Goal: Task Accomplishment & Management: Use online tool/utility

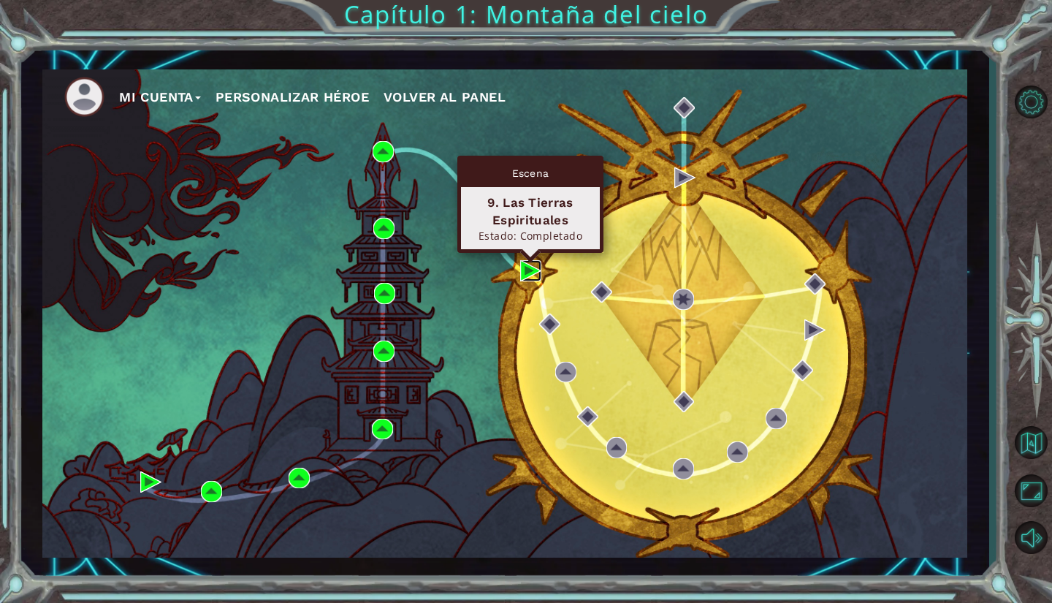
click at [520, 267] on img at bounding box center [530, 270] width 21 height 21
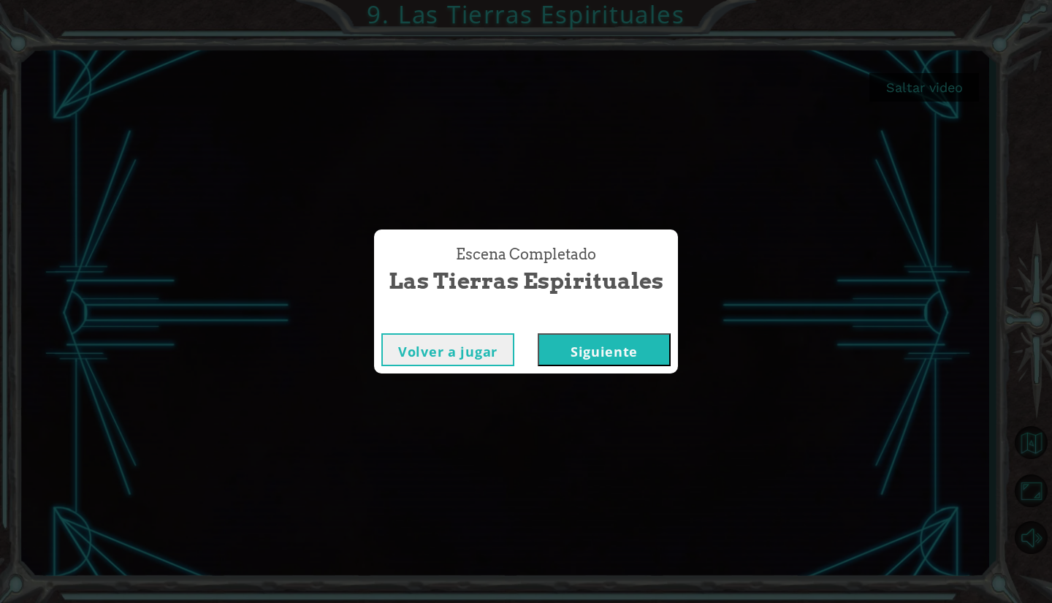
click at [601, 340] on button "Siguiente" at bounding box center [604, 349] width 133 height 33
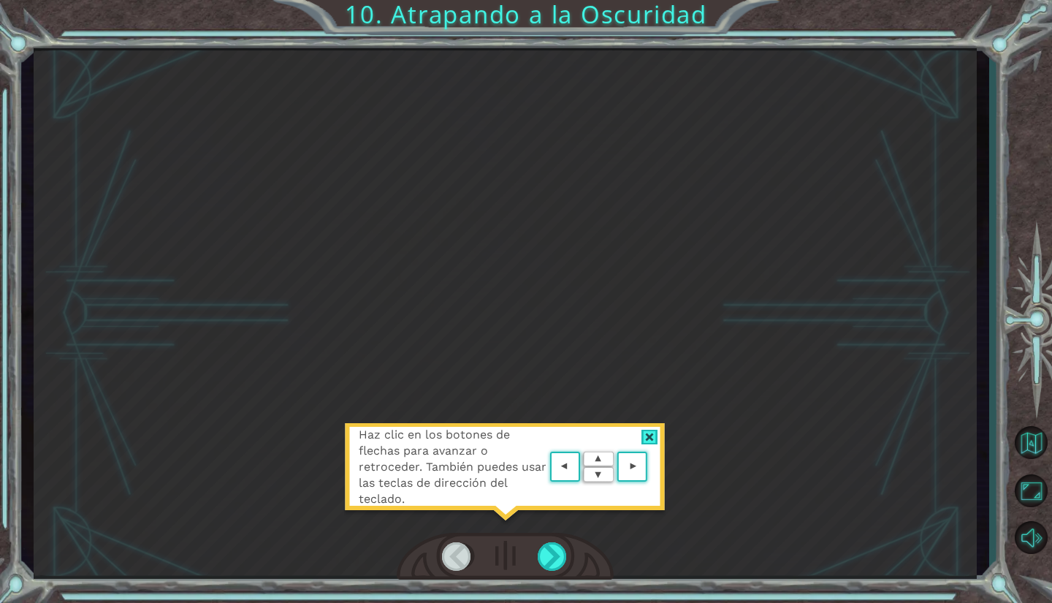
click at [646, 440] on div at bounding box center [649, 437] width 17 height 15
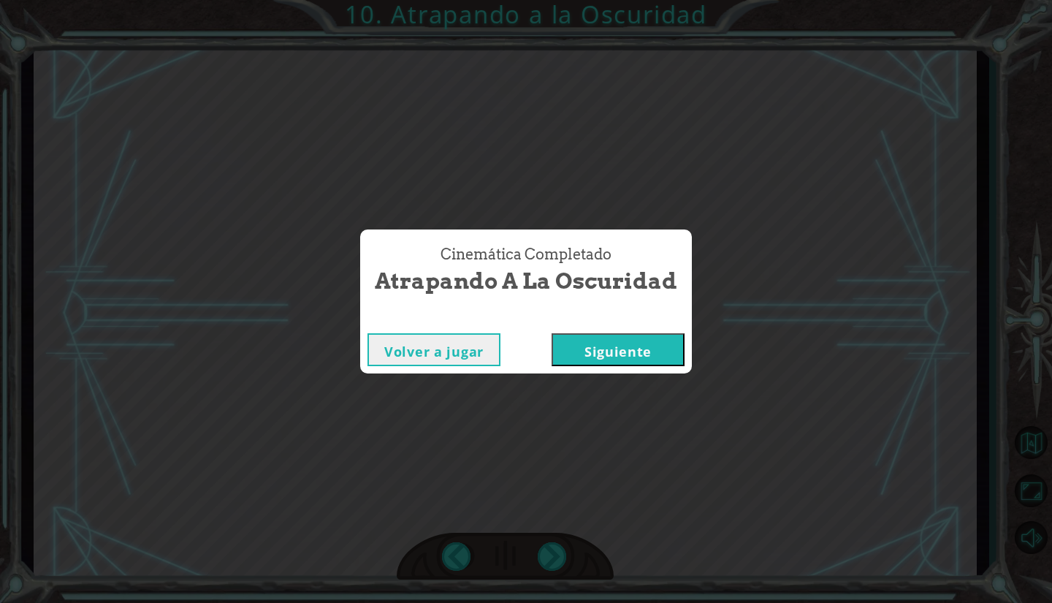
click at [616, 360] on button "Siguiente" at bounding box center [618, 349] width 133 height 33
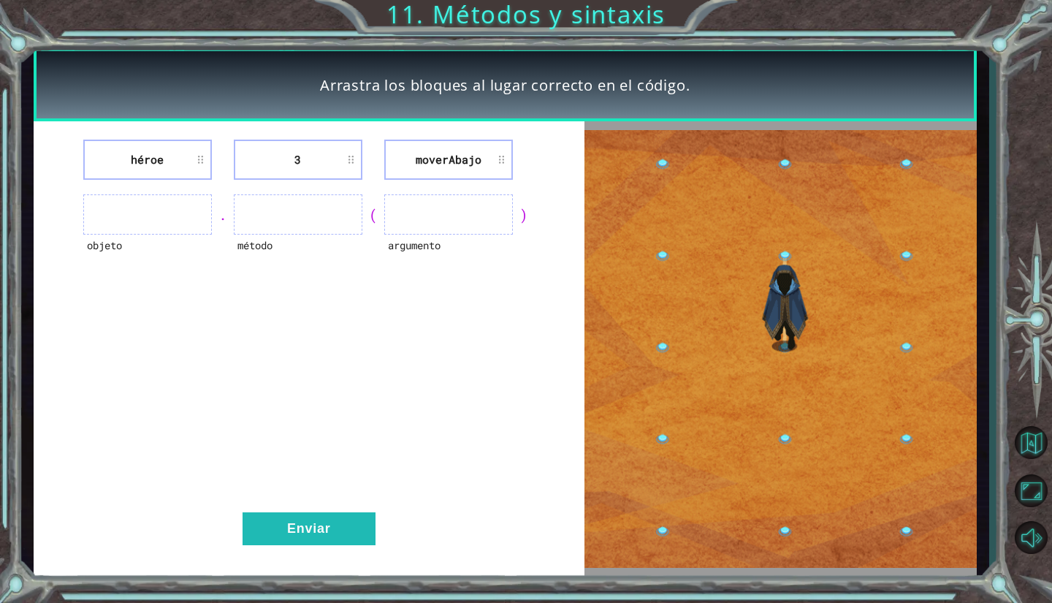
click at [196, 215] on ul at bounding box center [147, 214] width 129 height 40
click at [332, 146] on li "3" at bounding box center [298, 160] width 129 height 40
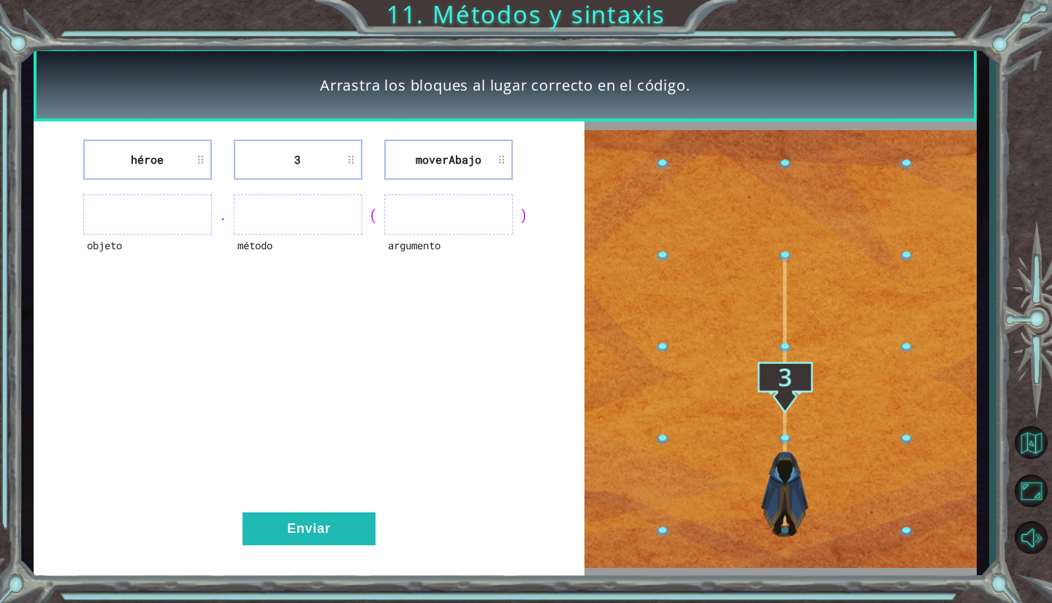
click at [347, 161] on li "3" at bounding box center [298, 160] width 129 height 40
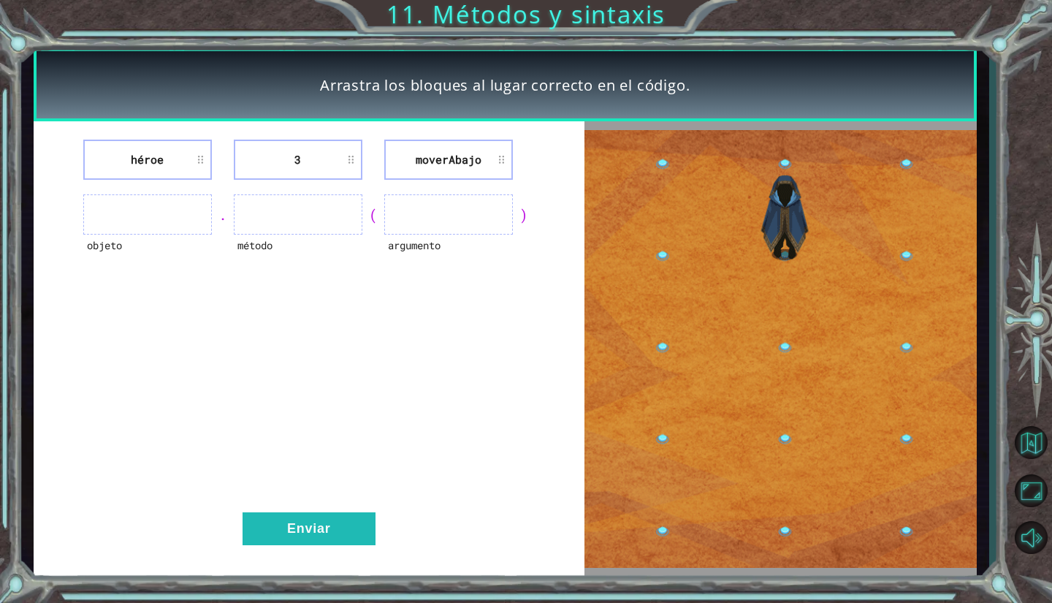
click at [347, 160] on li "3" at bounding box center [298, 160] width 129 height 40
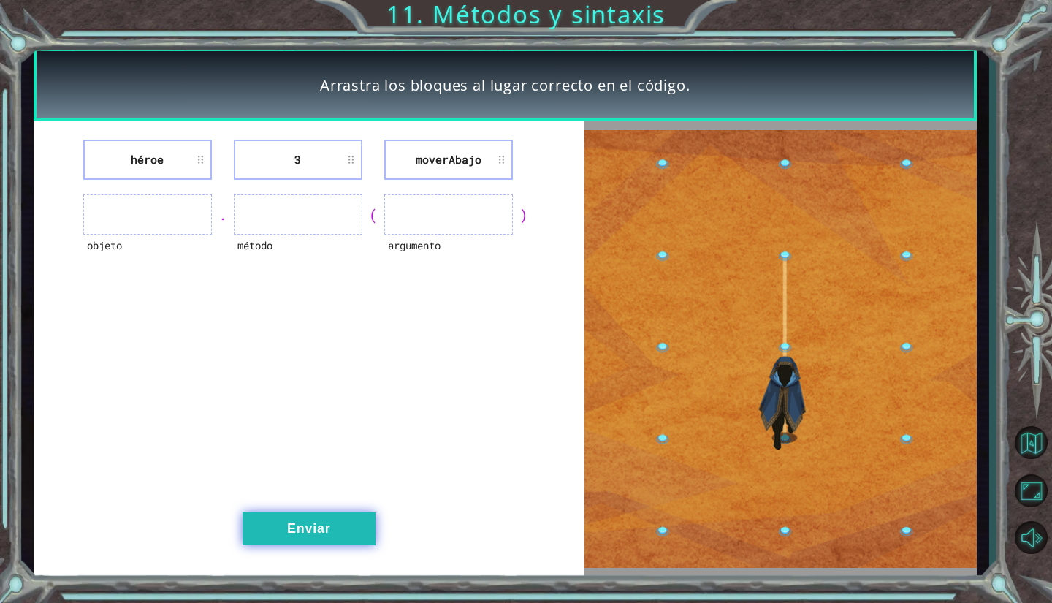
click at [281, 541] on button "Enviar" at bounding box center [309, 528] width 133 height 33
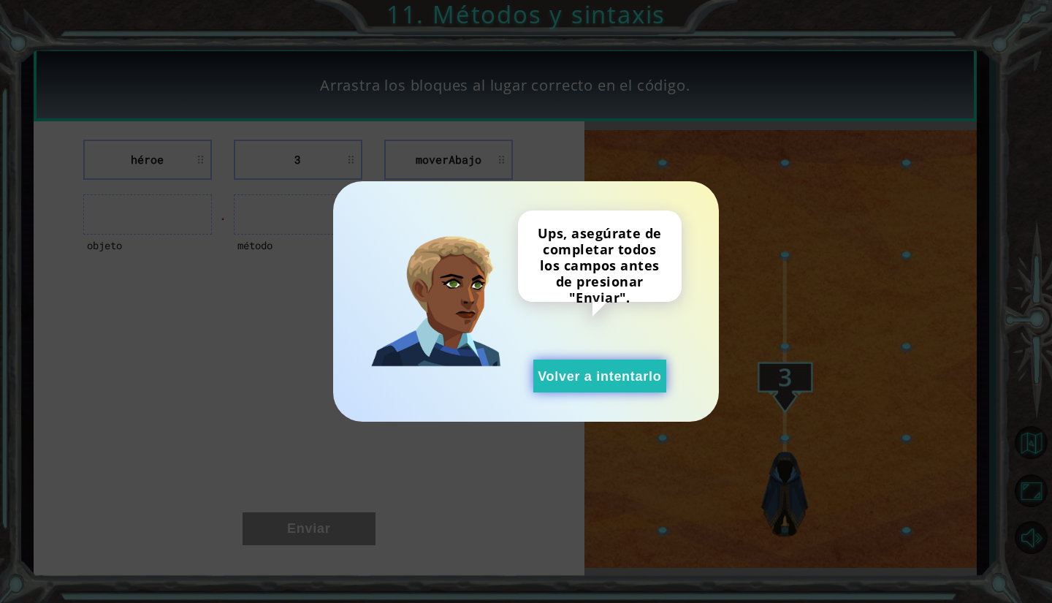
click at [546, 385] on button "Volver a intentarlo" at bounding box center [599, 375] width 133 height 33
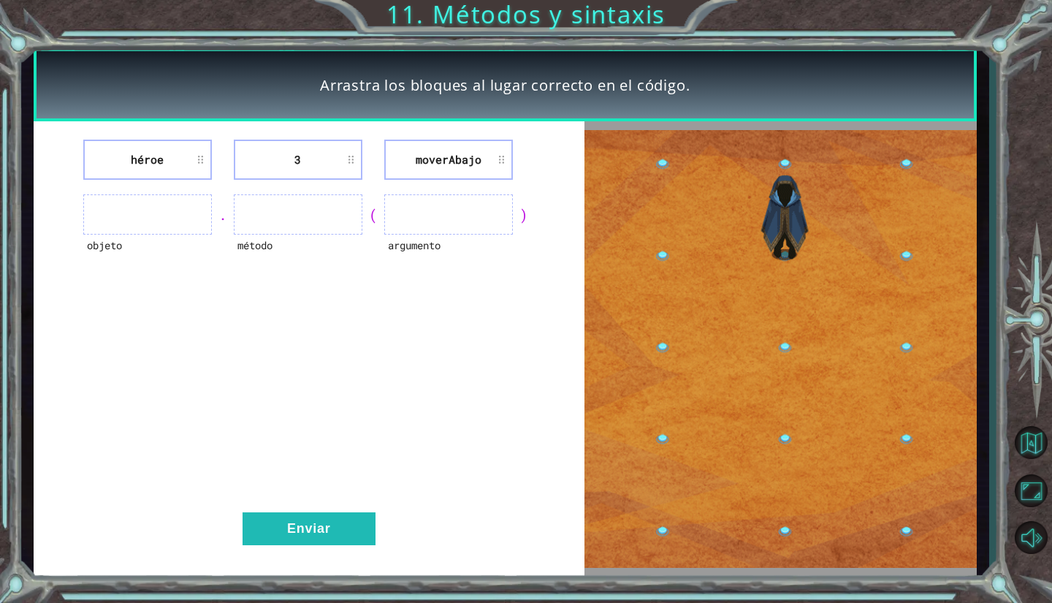
click at [170, 203] on ul at bounding box center [147, 214] width 129 height 40
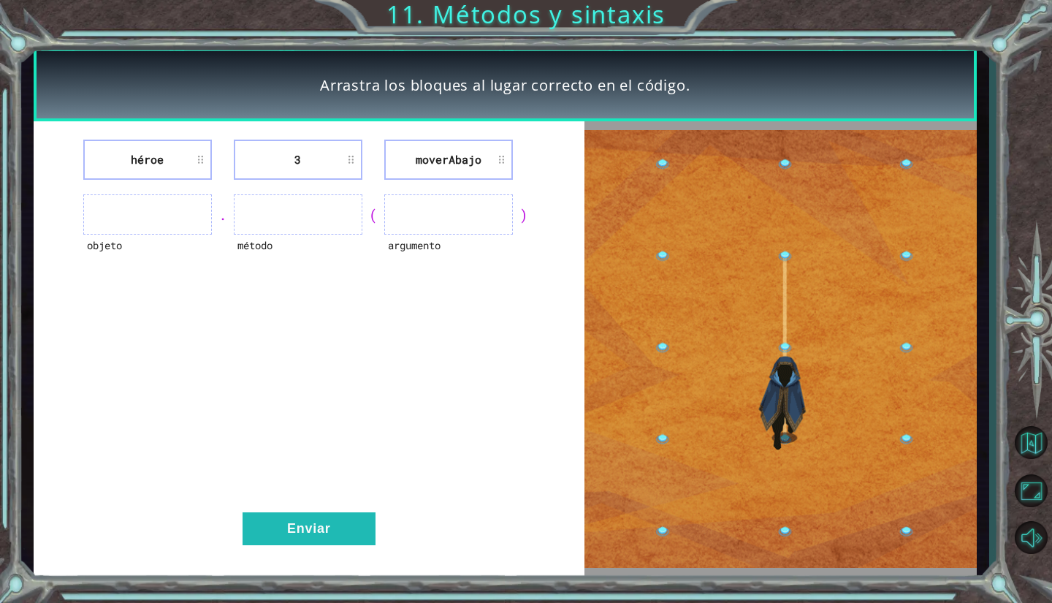
click at [170, 203] on ul at bounding box center [147, 214] width 129 height 40
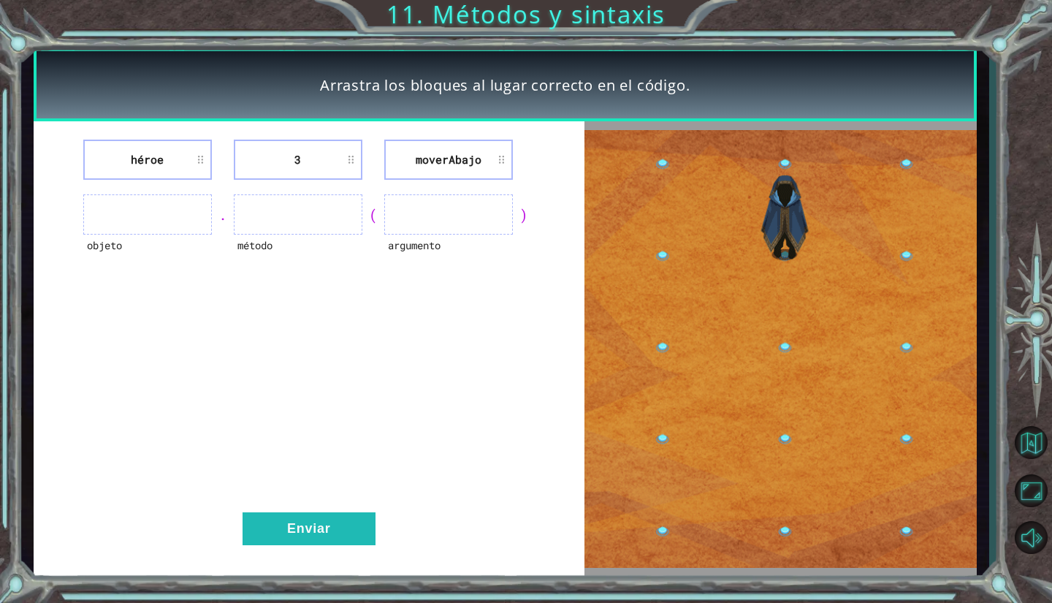
click at [426, 225] on ul at bounding box center [448, 214] width 129 height 40
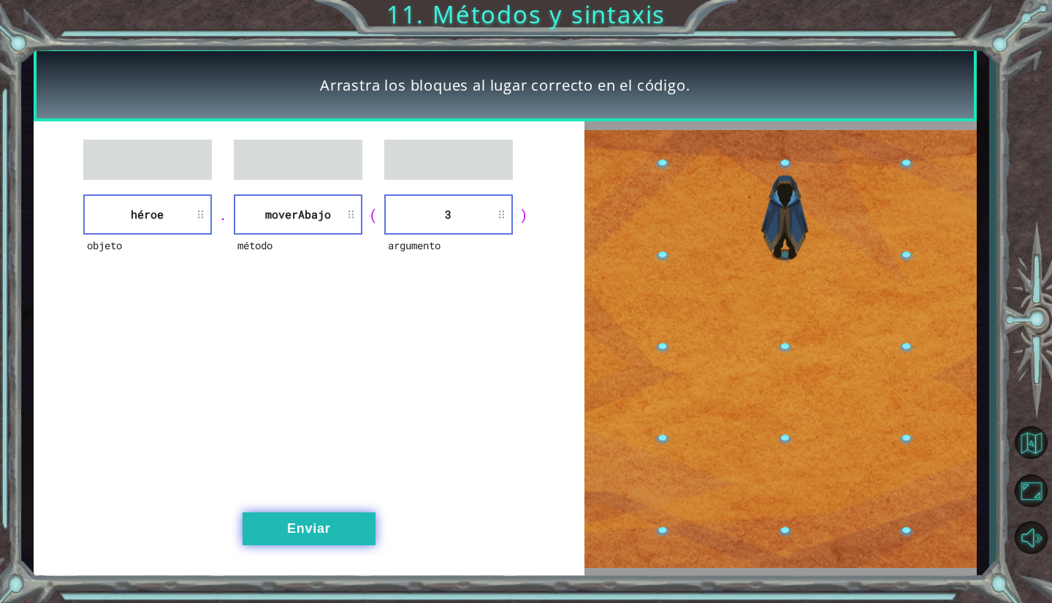
click at [313, 523] on button "Enviar" at bounding box center [309, 528] width 133 height 33
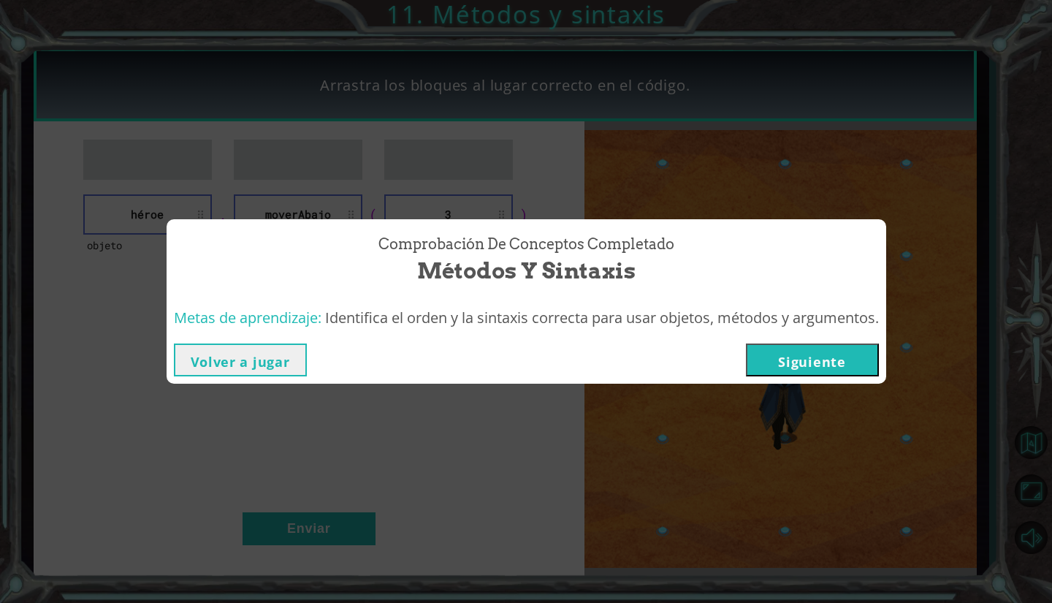
click at [794, 356] on button "Siguiente" at bounding box center [812, 359] width 133 height 33
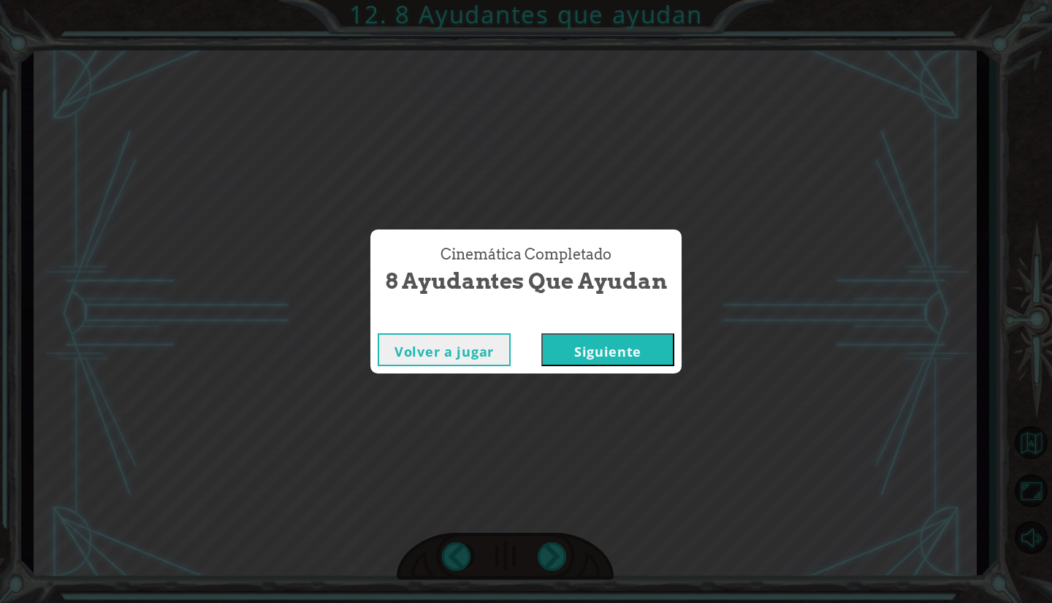
click at [613, 337] on button "Siguiente" at bounding box center [607, 349] width 133 height 33
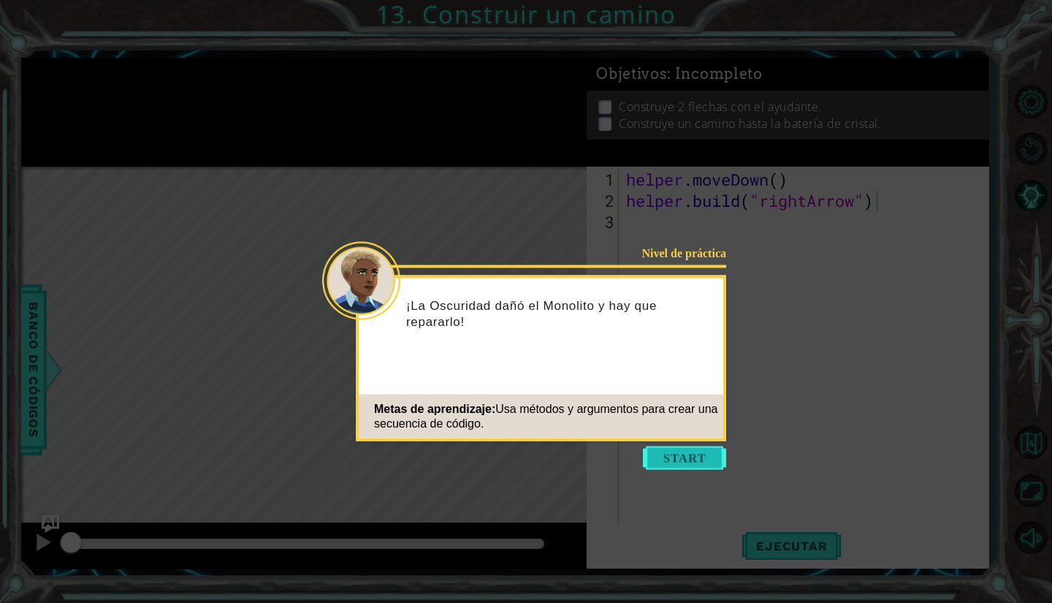
click at [665, 468] on button "Start" at bounding box center [684, 457] width 83 height 23
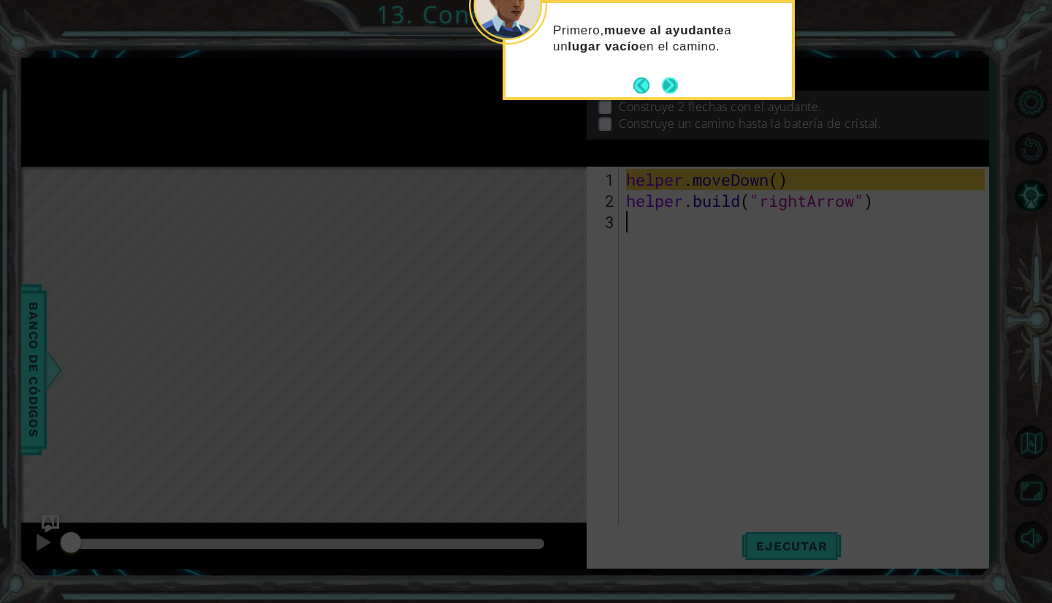
click at [671, 80] on button "Next" at bounding box center [670, 85] width 16 height 16
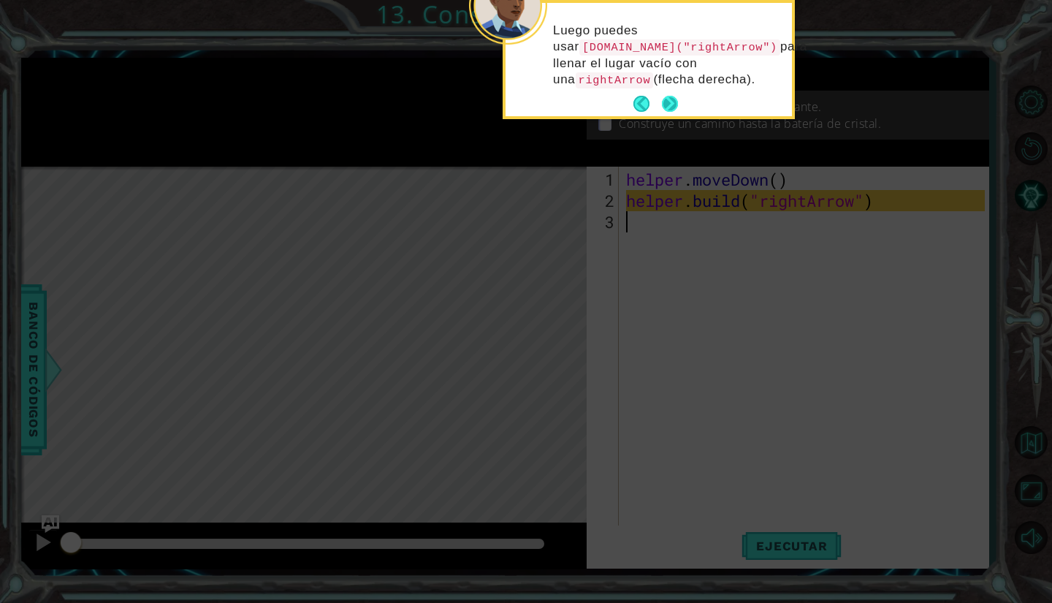
click at [674, 96] on button "Next" at bounding box center [670, 104] width 16 height 16
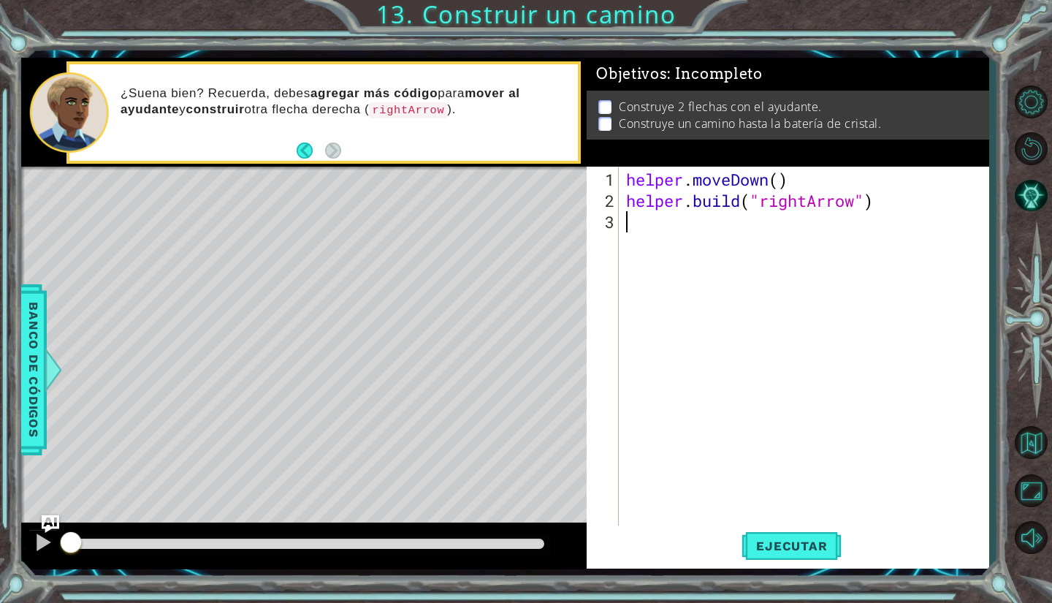
click at [711, 252] on div "helper . moveDown ( ) helper . build ( "rightArrow" )" at bounding box center [807, 370] width 369 height 403
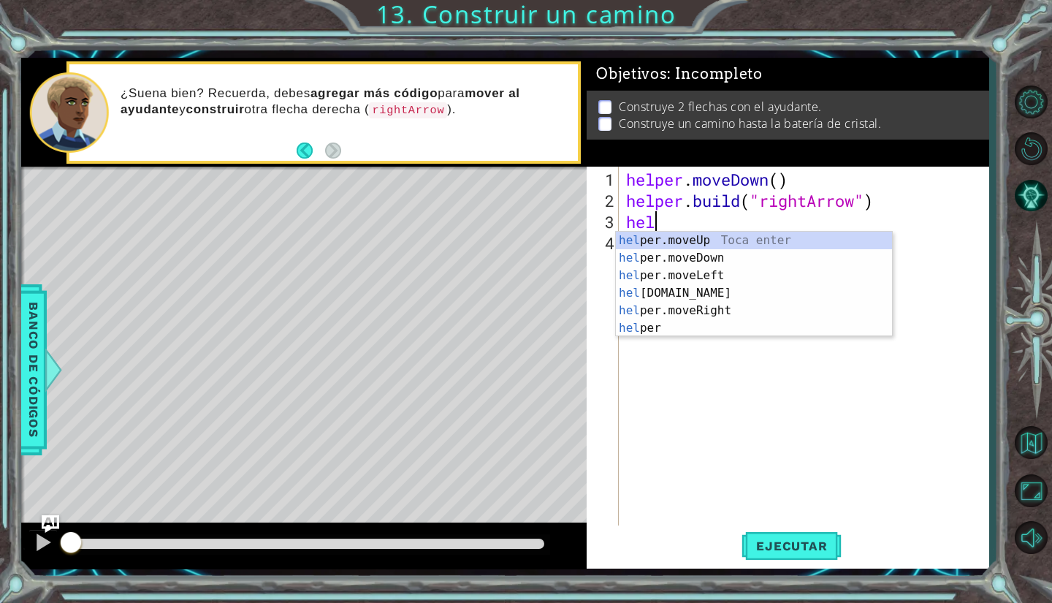
scroll to position [0, 1]
click at [693, 270] on div "help er.moveUp Toca enter help er.moveDown Toca enter help er.moveLeft Toca ent…" at bounding box center [754, 302] width 276 height 140
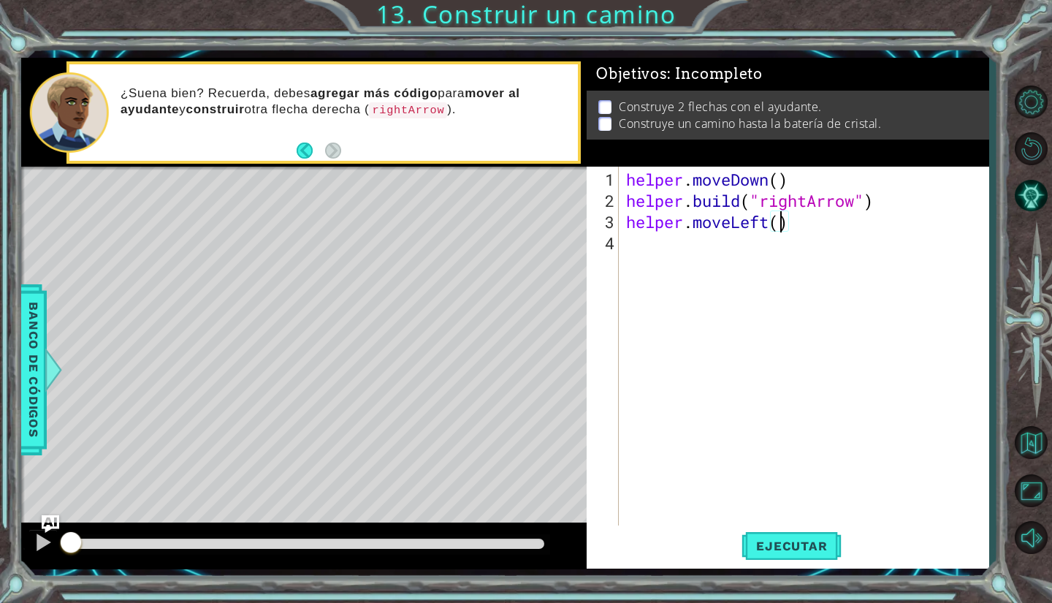
type textarea "helper.moveLeft(3)"
click at [761, 533] on button "Ejecutar" at bounding box center [791, 545] width 100 height 40
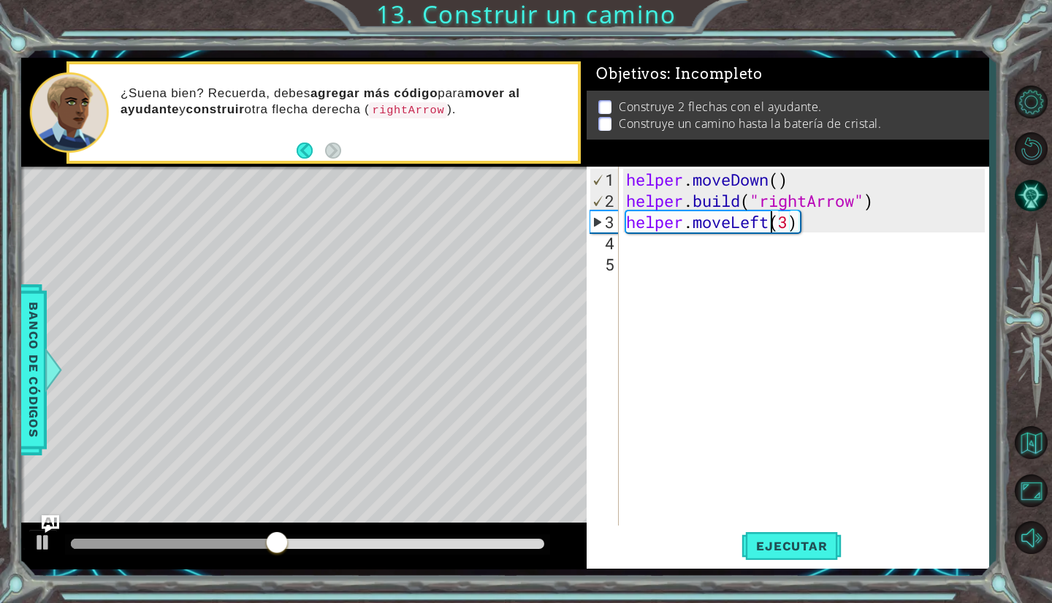
click at [768, 226] on div "helper . moveDown ( ) helper . build ( "rightArrow" ) helper . moveLeft ( 3 )" at bounding box center [807, 370] width 369 height 403
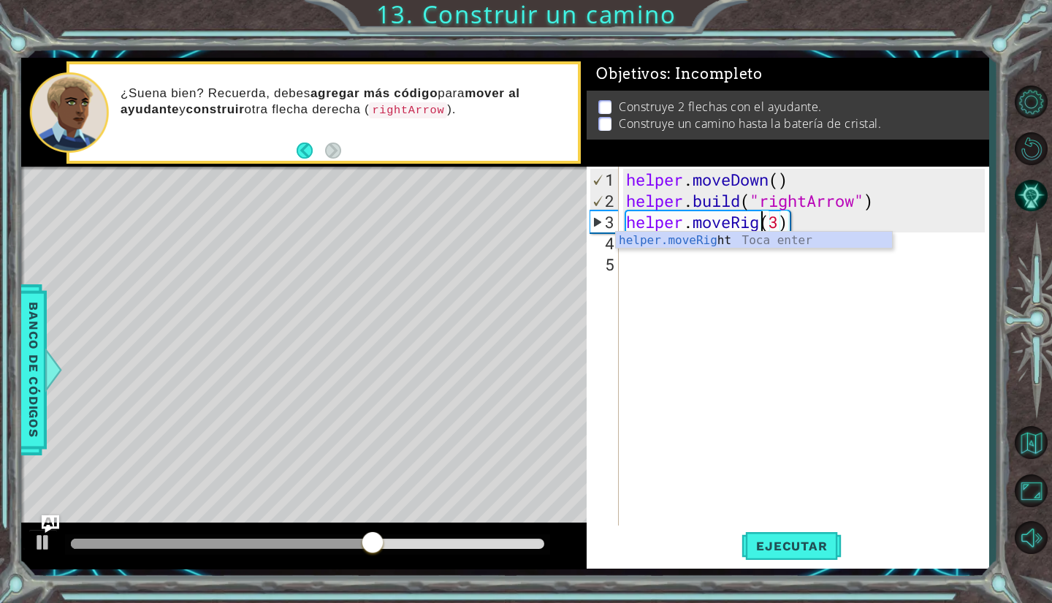
scroll to position [0, 7]
click at [773, 540] on span "Ejecutar" at bounding box center [791, 545] width 100 height 15
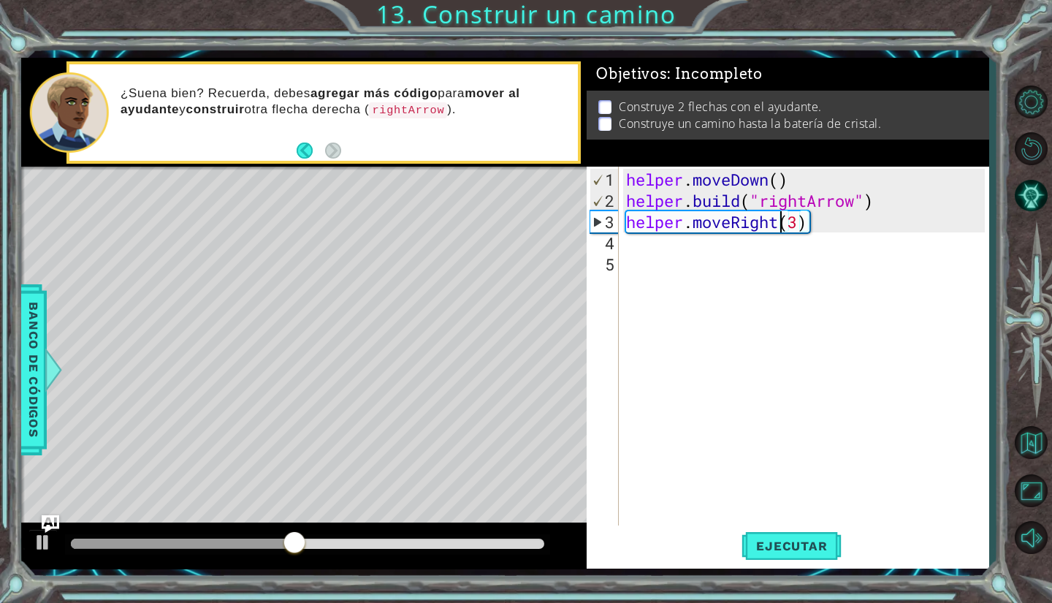
click at [801, 217] on div "helper . moveDown ( ) helper . build ( "rightArrow" ) helper . moveRight ( 3 )" at bounding box center [807, 370] width 369 height 403
type textarea "helper.moveRight(4)"
click at [786, 544] on span "Ejecutar" at bounding box center [791, 545] width 100 height 15
click at [795, 227] on div "helper . moveDown ( ) helper . build ( "rightArrow" ) helper . moveRight ( 4 )" at bounding box center [807, 370] width 369 height 403
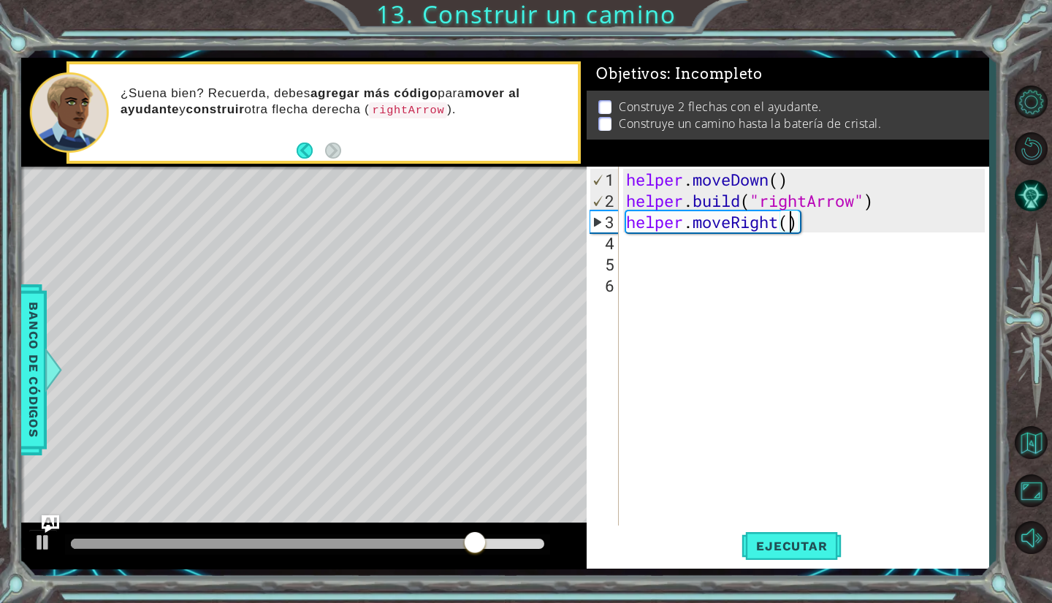
type textarea "helper.moveRight(3)"
click at [748, 251] on div "helper . moveDown ( ) helper . build ( "rightArrow" ) helper . moveRight ( 3 )" at bounding box center [807, 370] width 369 height 403
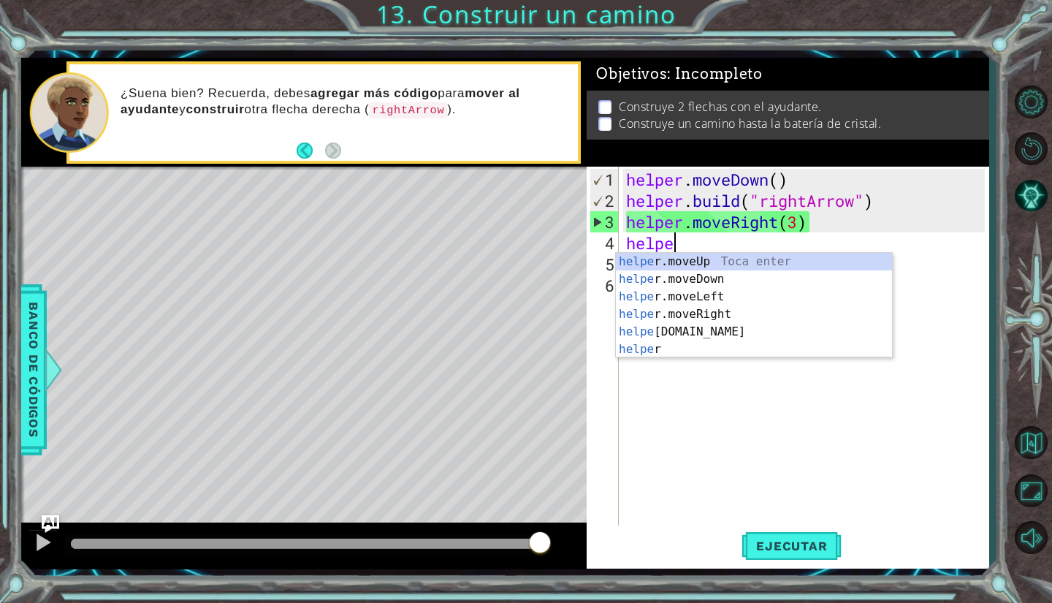
scroll to position [0, 1]
click at [716, 277] on div "helpe r.moveUp Toca enter helpe r.moveDown Toca enter helpe r.moveLeft Toca ent…" at bounding box center [754, 323] width 276 height 140
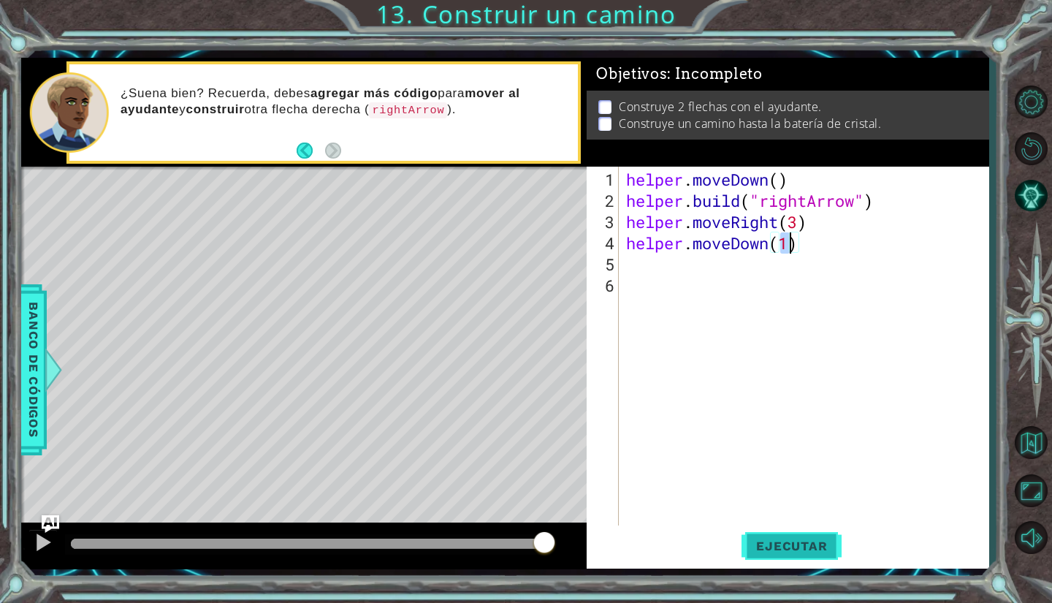
click at [784, 542] on span "Ejecutar" at bounding box center [791, 545] width 100 height 15
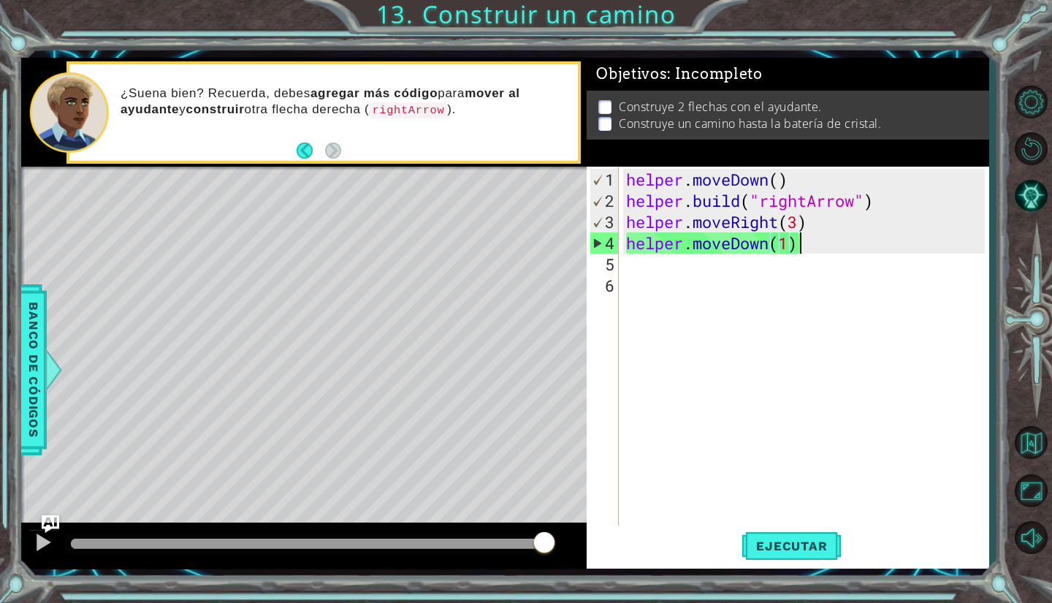
click at [797, 250] on div "helper . moveDown ( ) helper . build ( "rightArrow" ) helper . moveRight ( 3 ) …" at bounding box center [807, 370] width 369 height 403
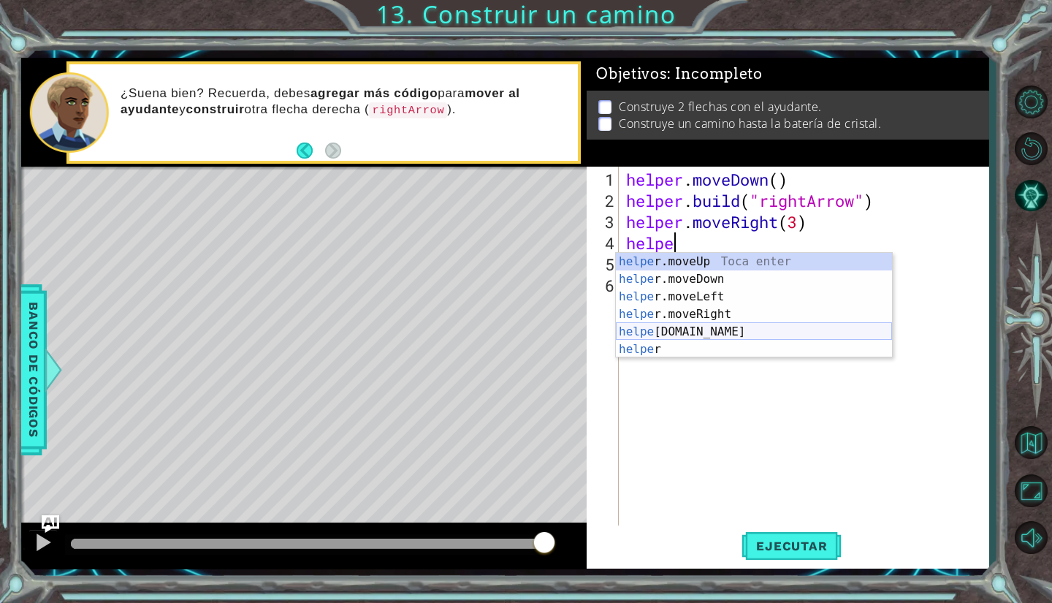
click at [724, 325] on div "helpe r.moveUp Toca enter helpe r.moveDown Toca enter helpe r.moveLeft Toca ent…" at bounding box center [754, 323] width 276 height 140
type textarea "helper.build("rightArrow")"
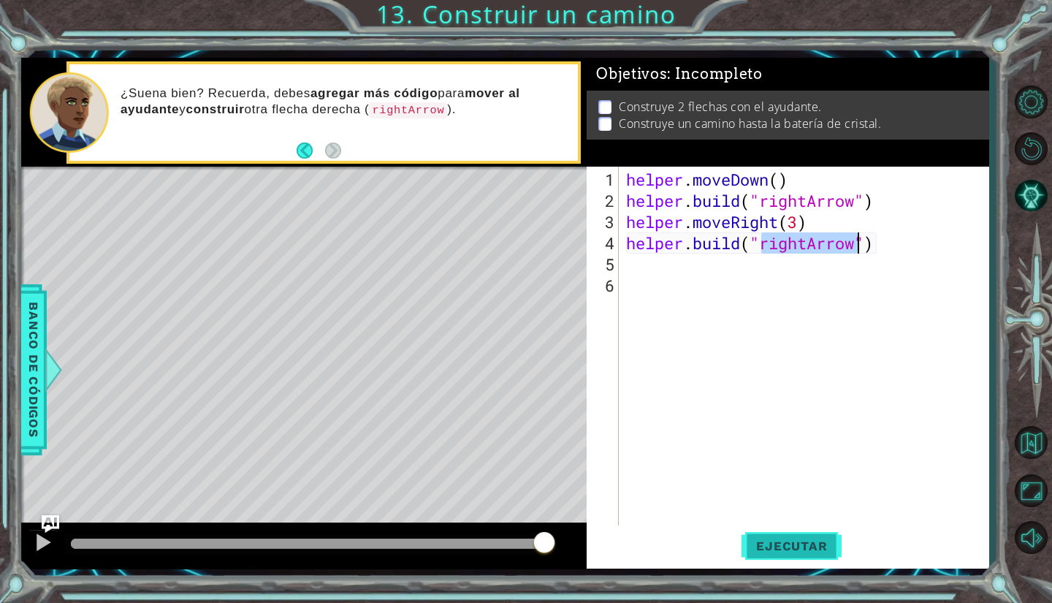
click at [766, 535] on button "Ejecutar" at bounding box center [791, 545] width 100 height 40
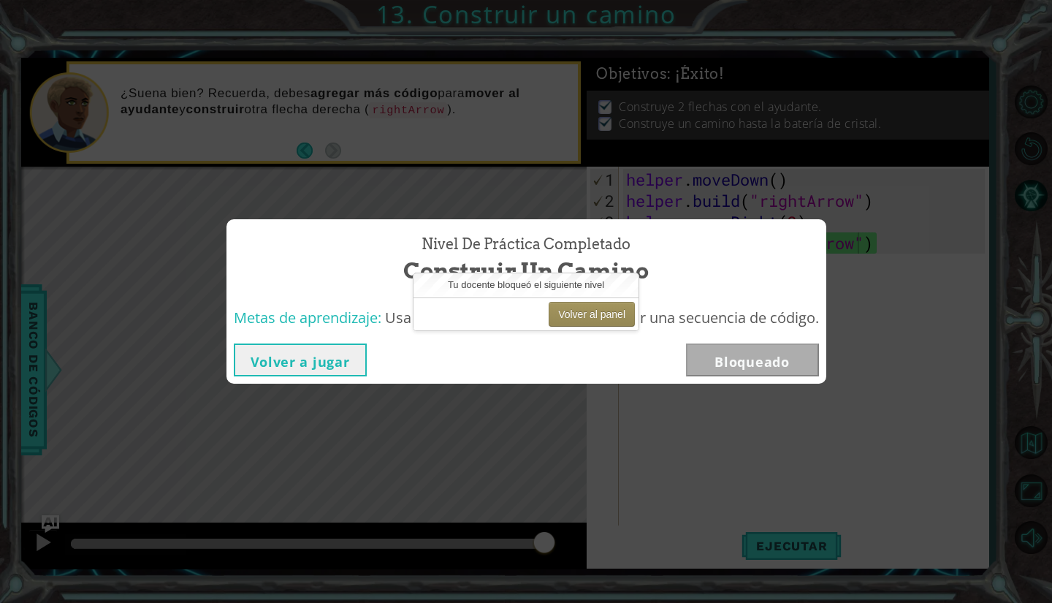
click at [343, 363] on button "Volver a jugar" at bounding box center [300, 359] width 133 height 33
